Goal: Navigation & Orientation: Find specific page/section

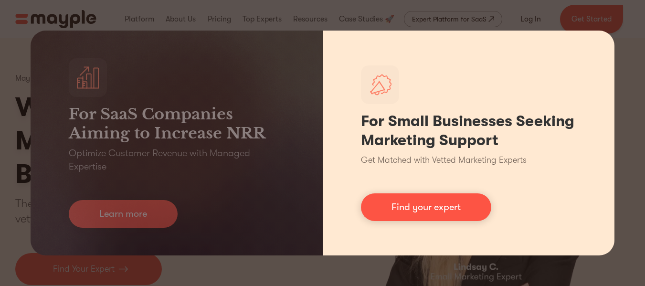
scroll to position [80, 0]
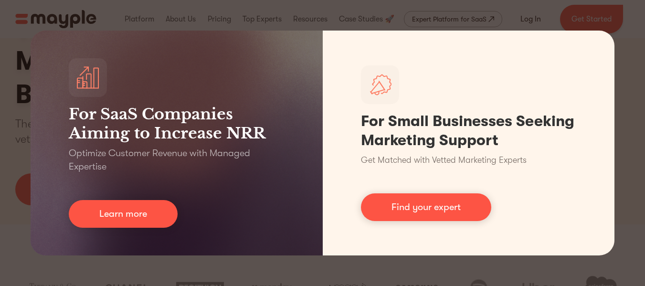
click at [621, 29] on div "For SaaS Companies Aiming to Increase NRR Optimize Customer Revenue with Manage…" at bounding box center [322, 143] width 645 height 286
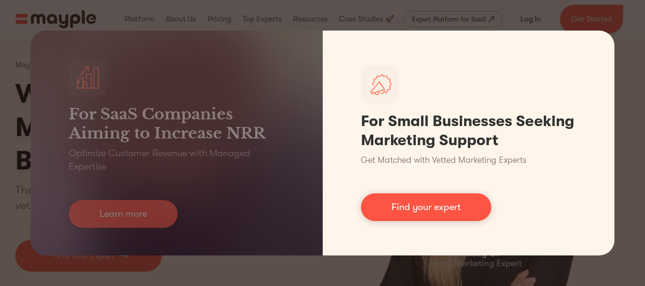
scroll to position [0, 0]
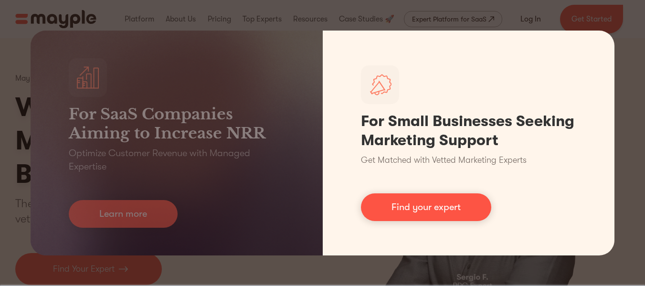
click at [449, 200] on link "Find your expert" at bounding box center [426, 207] width 130 height 28
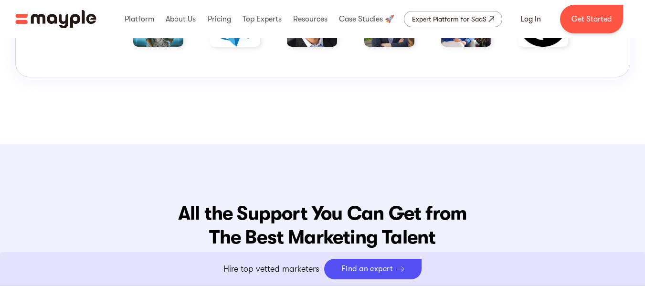
scroll to position [954, 0]
